Goal: Task Accomplishment & Management: Manage account settings

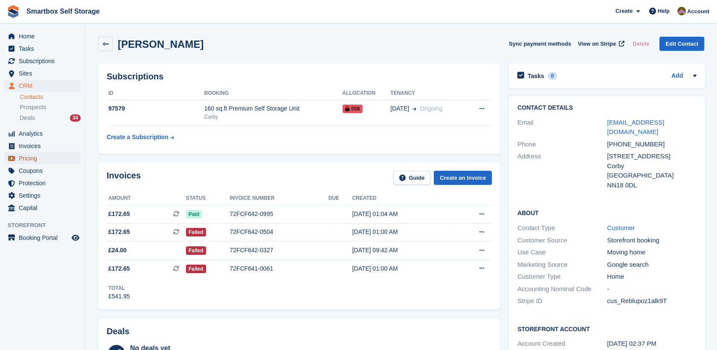
click at [41, 154] on span "Pricing" at bounding box center [44, 158] width 51 height 12
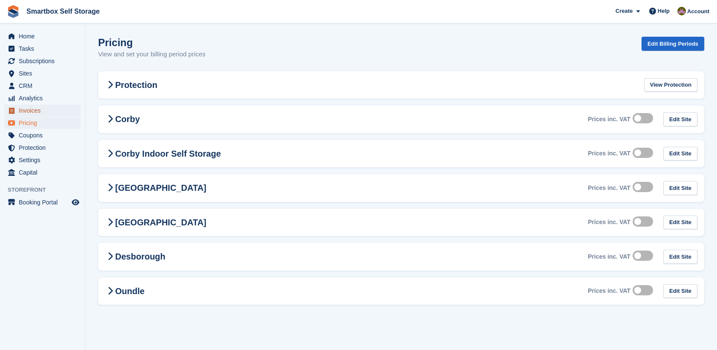
click at [31, 111] on span "Invoices" at bounding box center [44, 111] width 51 height 12
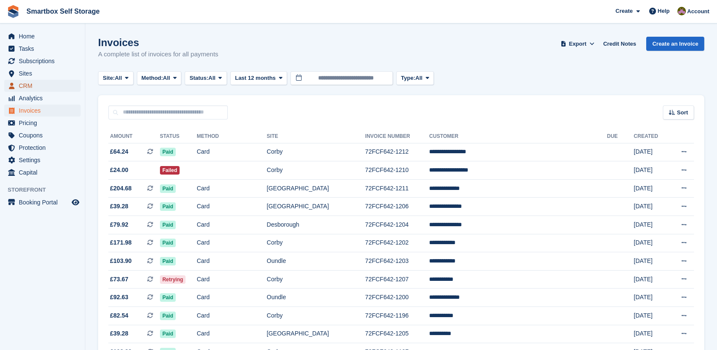
click at [36, 85] on span "CRM" at bounding box center [44, 86] width 51 height 12
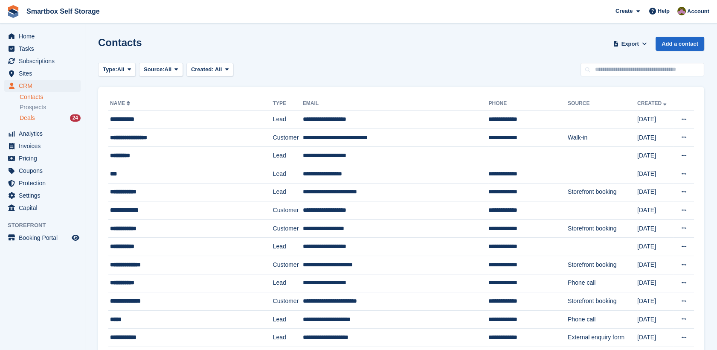
click at [47, 122] on link "Deals 24" at bounding box center [50, 117] width 61 height 9
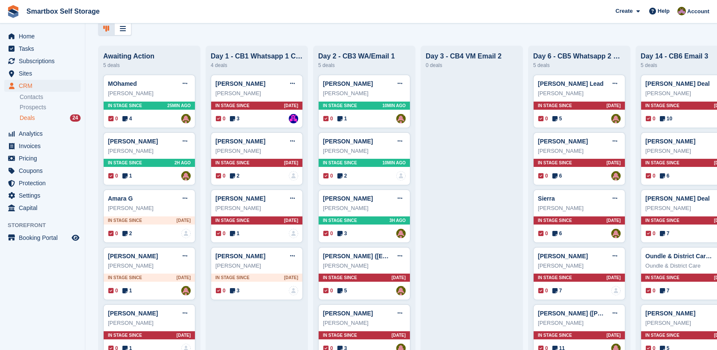
scroll to position [42, 0]
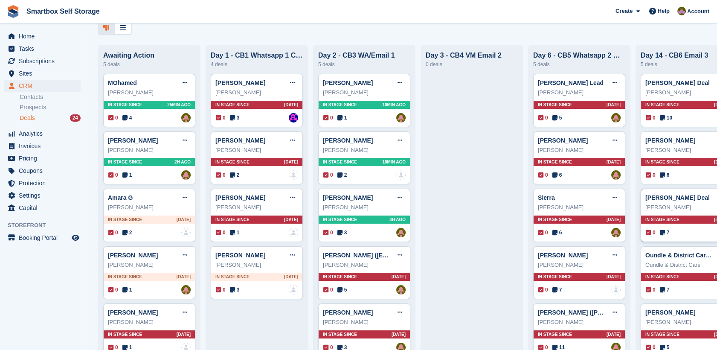
click at [694, 205] on div "[PERSON_NAME]" at bounding box center [686, 207] width 83 height 9
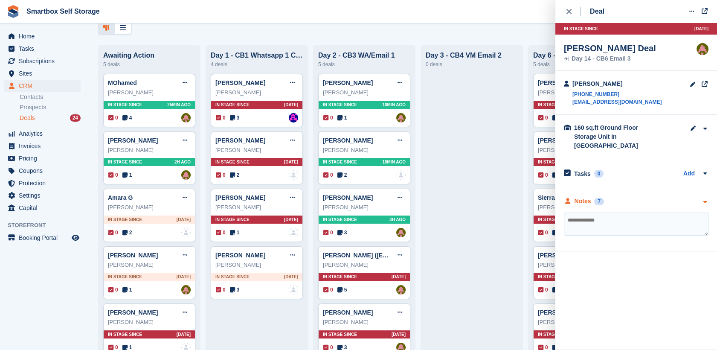
click at [591, 197] on div "Notes 7" at bounding box center [584, 201] width 40 height 9
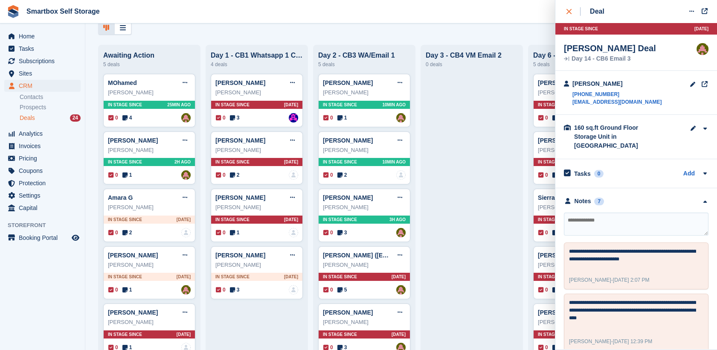
click at [573, 12] on div "close" at bounding box center [573, 11] width 14 height 9
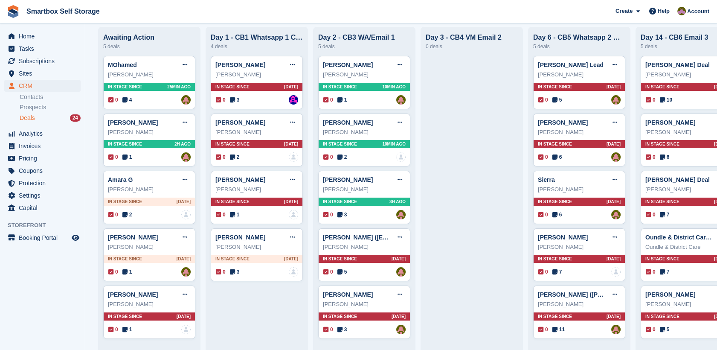
scroll to position [67, 0]
click at [697, 234] on link "Oundle & District Care Deal" at bounding box center [684, 237] width 78 height 7
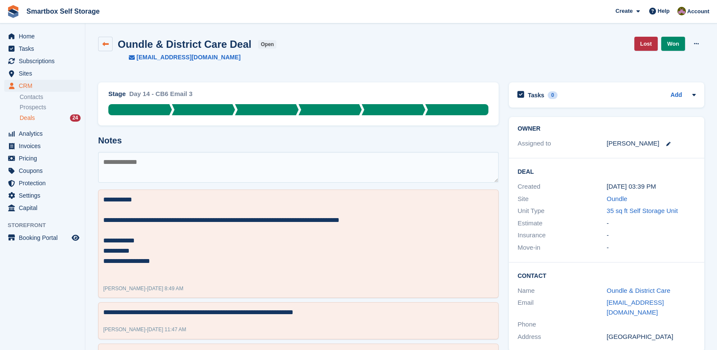
click at [100, 40] on link at bounding box center [105, 44] width 15 height 15
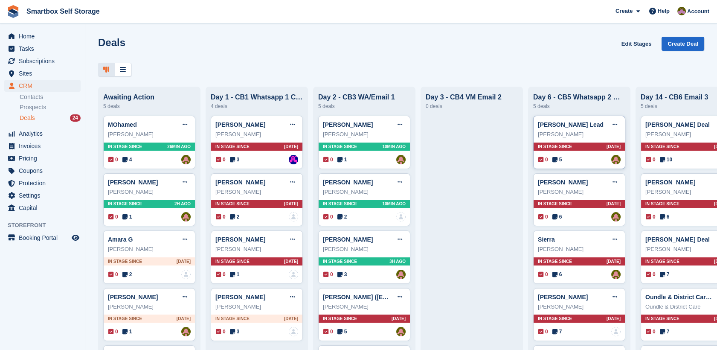
click at [604, 139] on div "[PERSON_NAME]" at bounding box center [579, 134] width 83 height 9
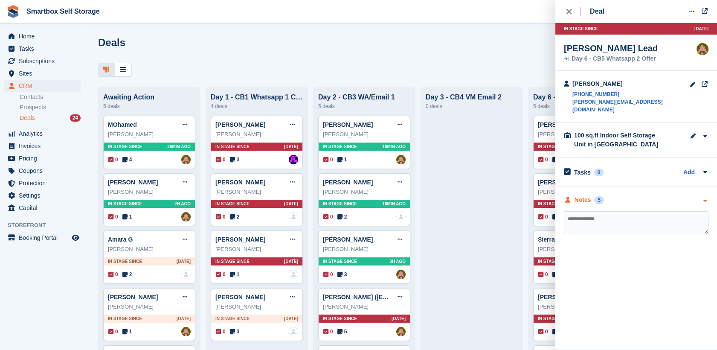
click at [582, 195] on div "Notes" at bounding box center [583, 199] width 17 height 9
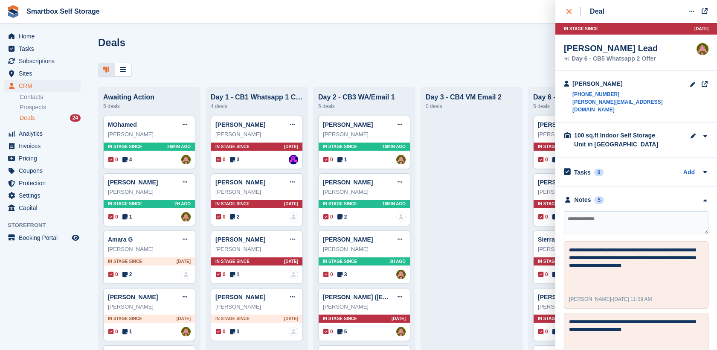
click at [570, 12] on icon "close" at bounding box center [568, 11] width 5 height 5
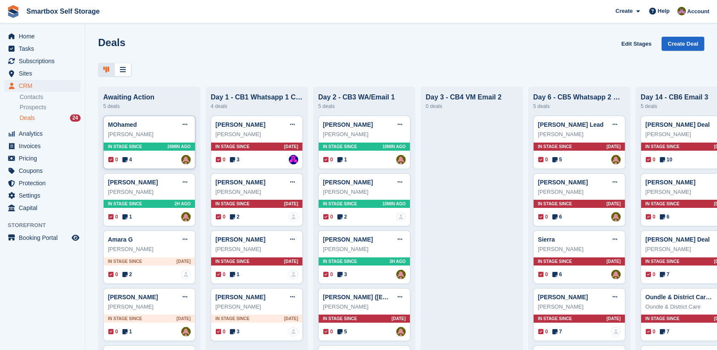
click at [175, 131] on div "MOhamed Edit deal [PERSON_NAME] as won [PERSON_NAME] as lost Delete deal" at bounding box center [149, 124] width 83 height 13
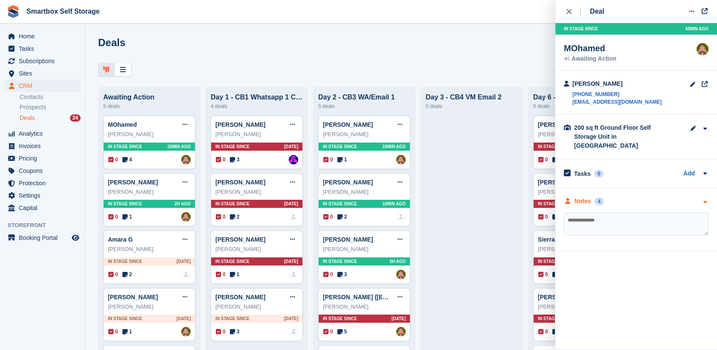
click at [615, 197] on div "Notes 4" at bounding box center [636, 201] width 145 height 9
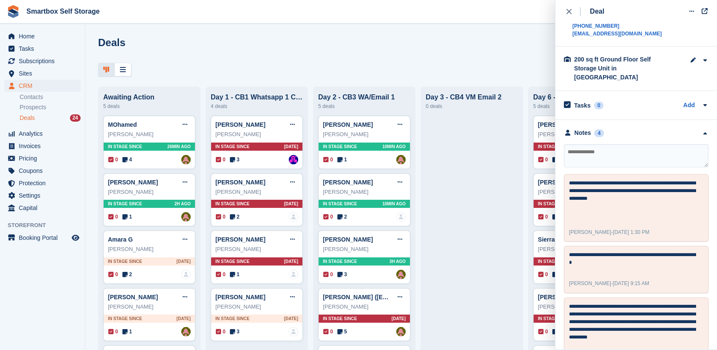
scroll to position [70, 0]
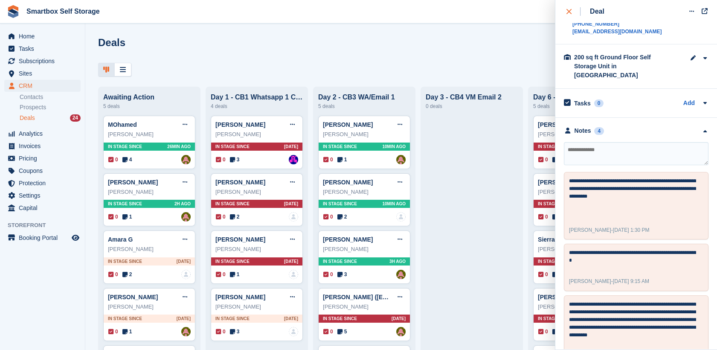
click at [566, 9] on div "close" at bounding box center [573, 11] width 14 height 9
